Goal: Transaction & Acquisition: Download file/media

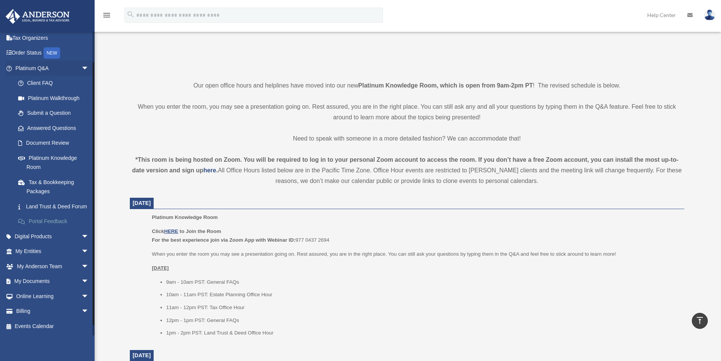
scroll to position [42, 0]
click at [30, 279] on link "My Documents arrow_drop_down" at bounding box center [52, 281] width 95 height 15
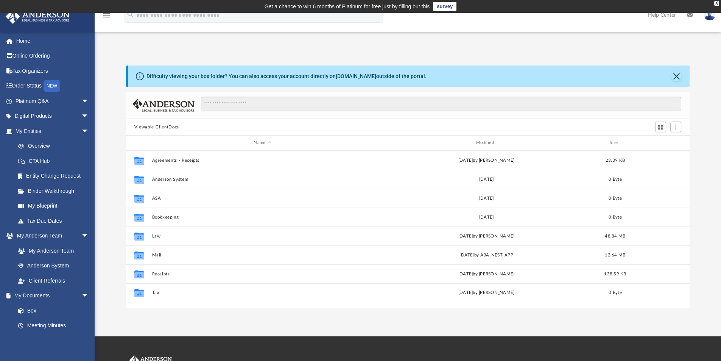
scroll to position [167, 558]
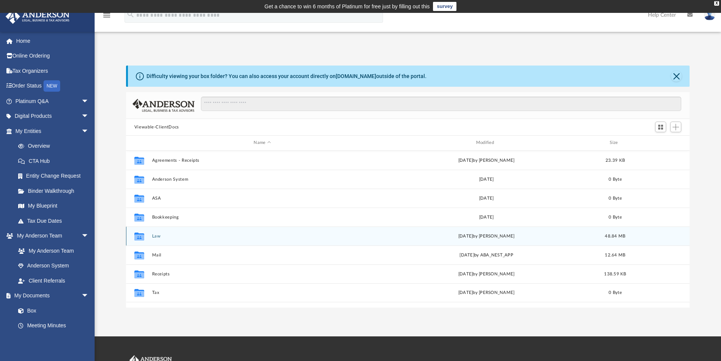
click at [155, 233] on div "Collaborated Folder Law [DATE] by [PERSON_NAME] 48.84 MB" at bounding box center [408, 235] width 564 height 19
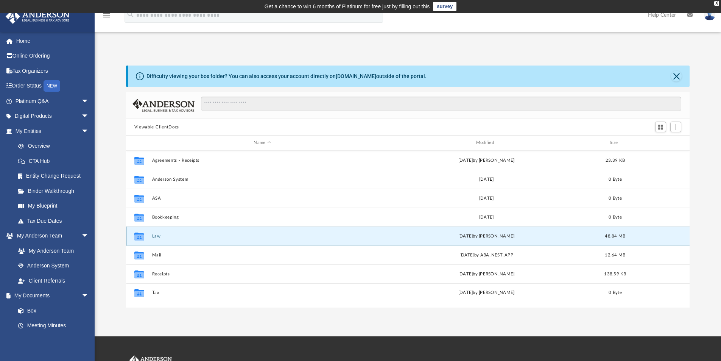
click at [154, 235] on button "Law" at bounding box center [262, 236] width 221 height 5
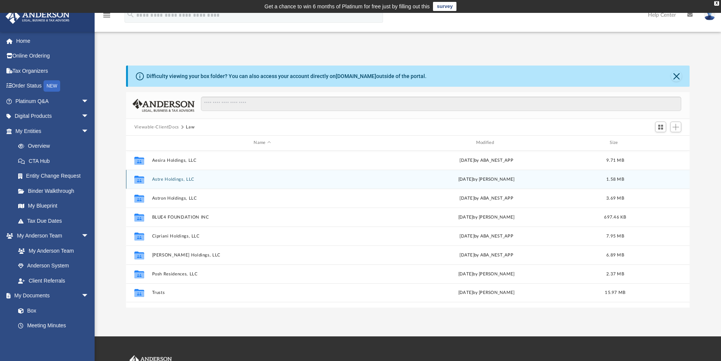
click at [178, 177] on button "Astre Holdings, LLC" at bounding box center [262, 179] width 221 height 5
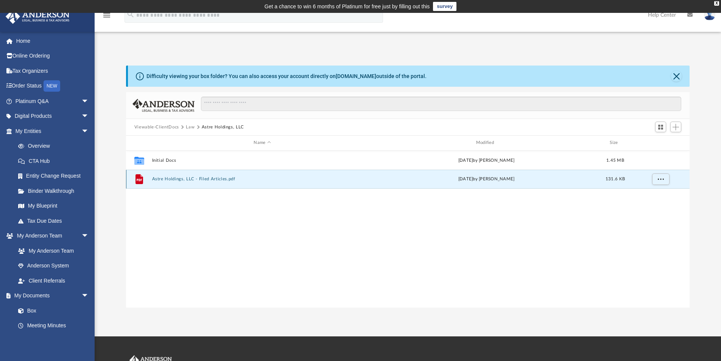
click at [178, 177] on button "Astre Holdings, LLC - Filed Articles.pdf" at bounding box center [262, 178] width 221 height 5
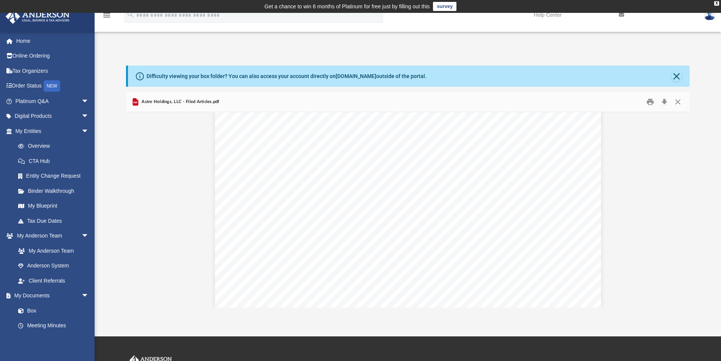
scroll to position [151, 0]
click at [664, 101] on button "Download" at bounding box center [664, 102] width 14 height 12
click at [678, 100] on button "Close" at bounding box center [678, 102] width 14 height 12
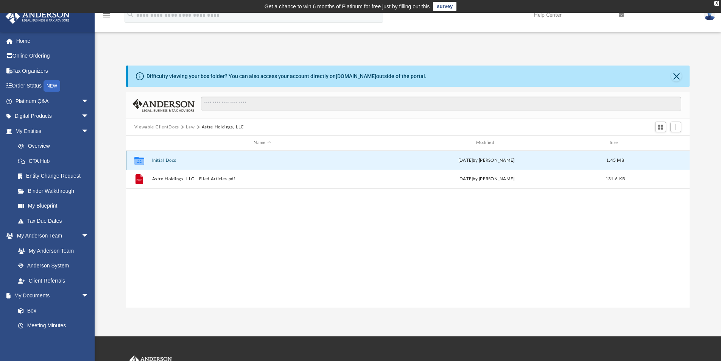
click at [159, 159] on button "Initial Docs" at bounding box center [262, 160] width 221 height 5
click at [206, 158] on button "Astre Holdings LLC - EIN Notice.pdf" at bounding box center [262, 160] width 221 height 5
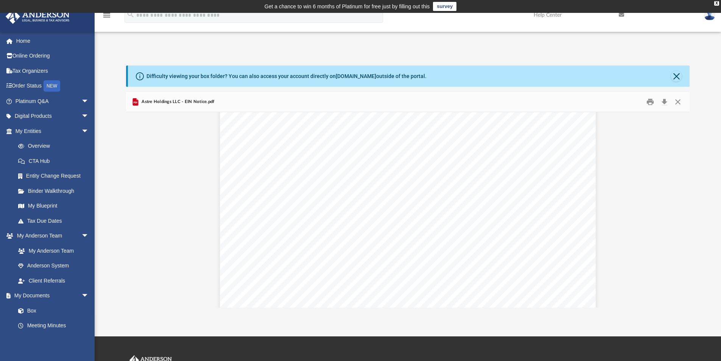
scroll to position [0, 0]
click at [665, 100] on button "Download" at bounding box center [664, 102] width 14 height 12
